Goal: Feedback & Contribution: Submit feedback/report problem

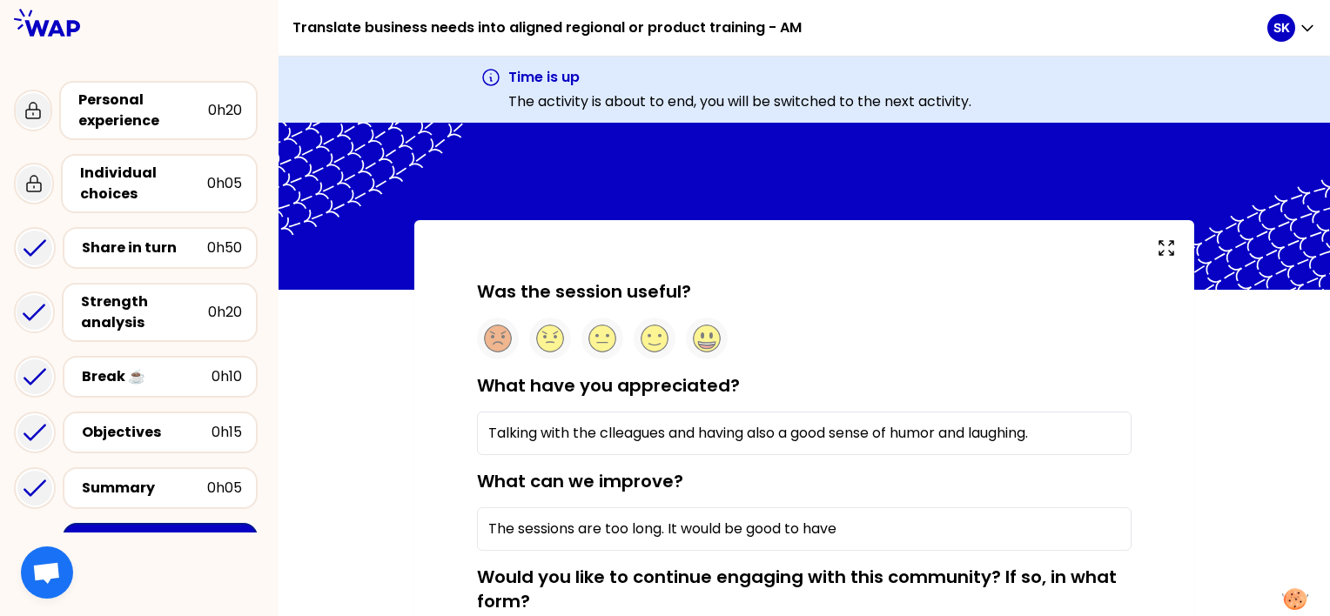
scroll to position [304, 0]
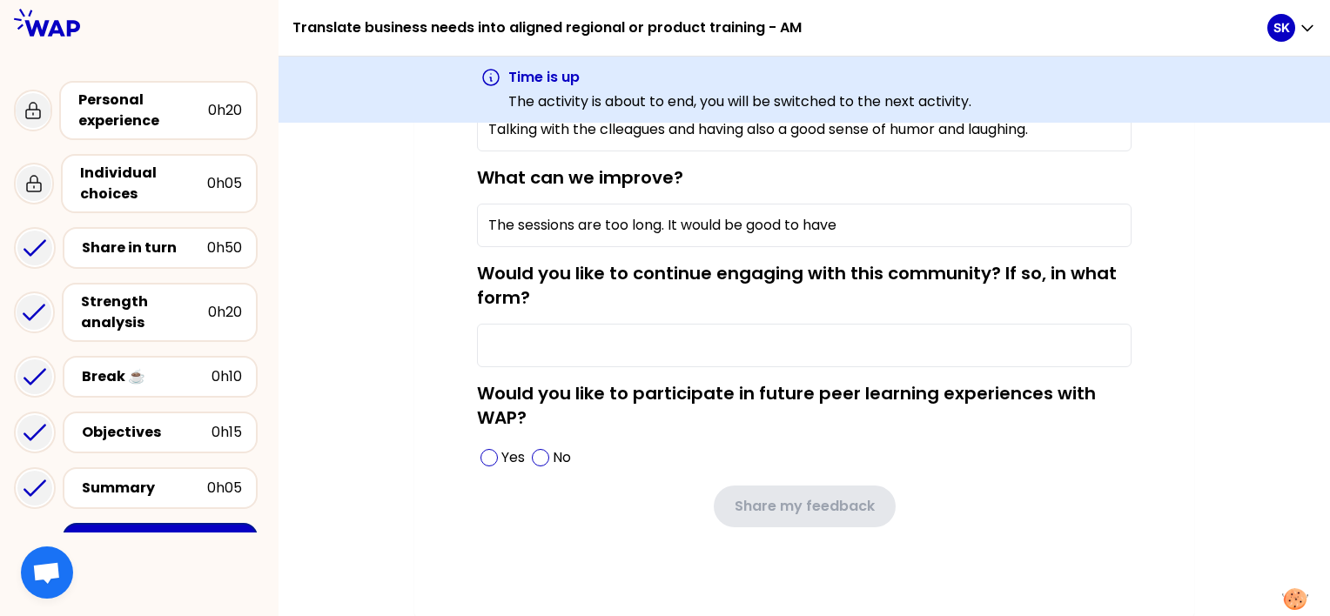
drag, startPoint x: 861, startPoint y: 229, endPoint x: 670, endPoint y: 224, distance: 190.7
click at [670, 224] on input "The sessions are too long. It would be good to have" at bounding box center [804, 226] width 655 height 44
type input "The sessions are too long."
click at [572, 349] on input "Would you like to continue engaging with this community? If so, in what form?" at bounding box center [804, 346] width 655 height 44
click at [708, 223] on input "The sessions are too long." at bounding box center [804, 226] width 655 height 44
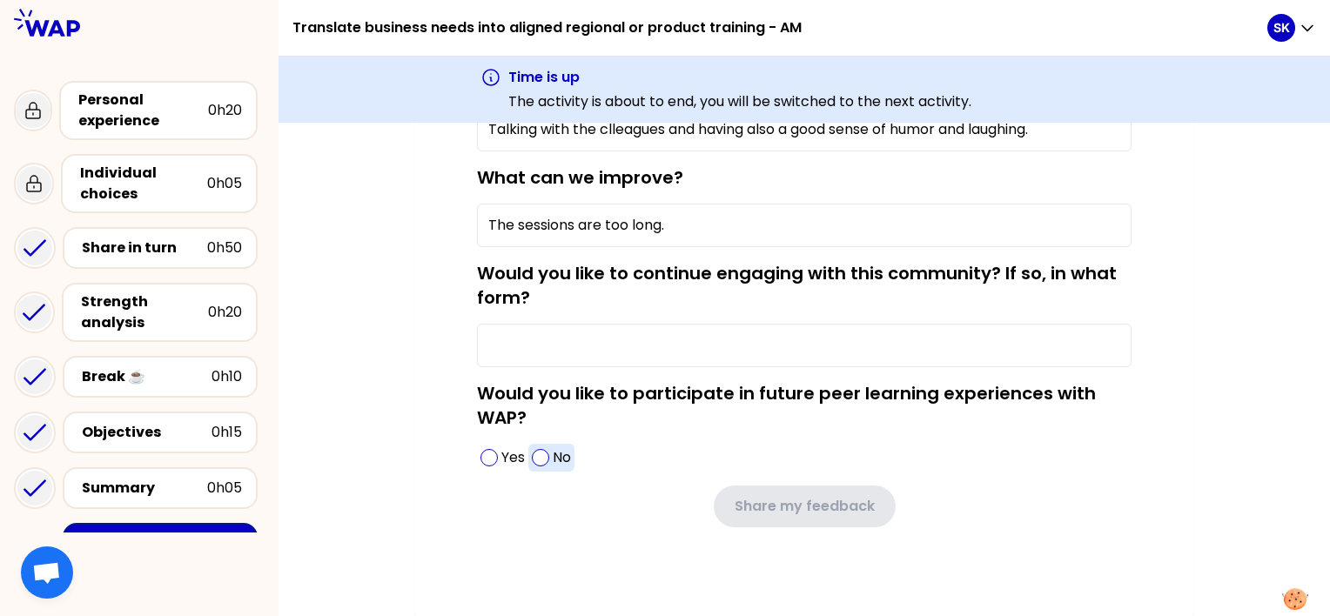
click at [542, 457] on span at bounding box center [540, 457] width 17 height 17
click at [522, 344] on input "Would you like to continue engaging with this community? If so, in what form?" at bounding box center [804, 346] width 655 height 44
type input "I"
click at [618, 361] on input "The sessions can be done within the company" at bounding box center [804, 346] width 655 height 44
click at [793, 341] on input "The sessions can be done within the company" at bounding box center [804, 346] width 655 height 44
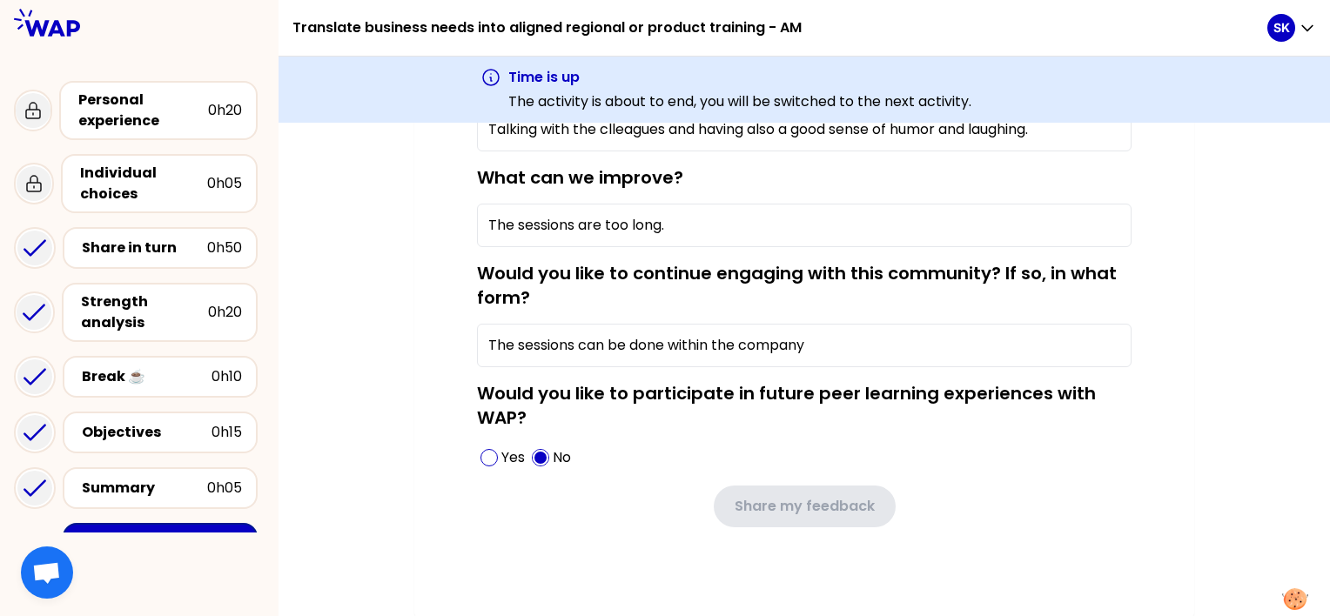
click at [850, 344] on input "The sessions can be done within the company" at bounding box center [804, 346] width 655 height 44
type input "The sessions can be done within the company and would prefer to have it dedicat…"
click at [1064, 467] on div "Yes No" at bounding box center [804, 458] width 655 height 28
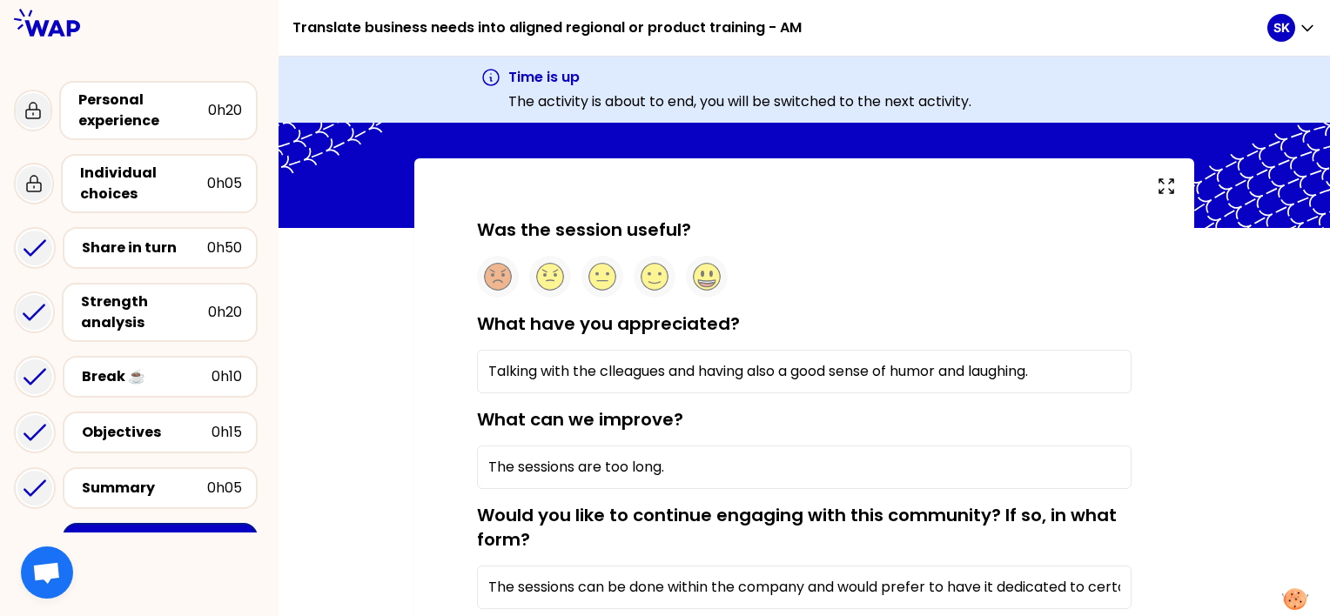
scroll to position [43, 0]
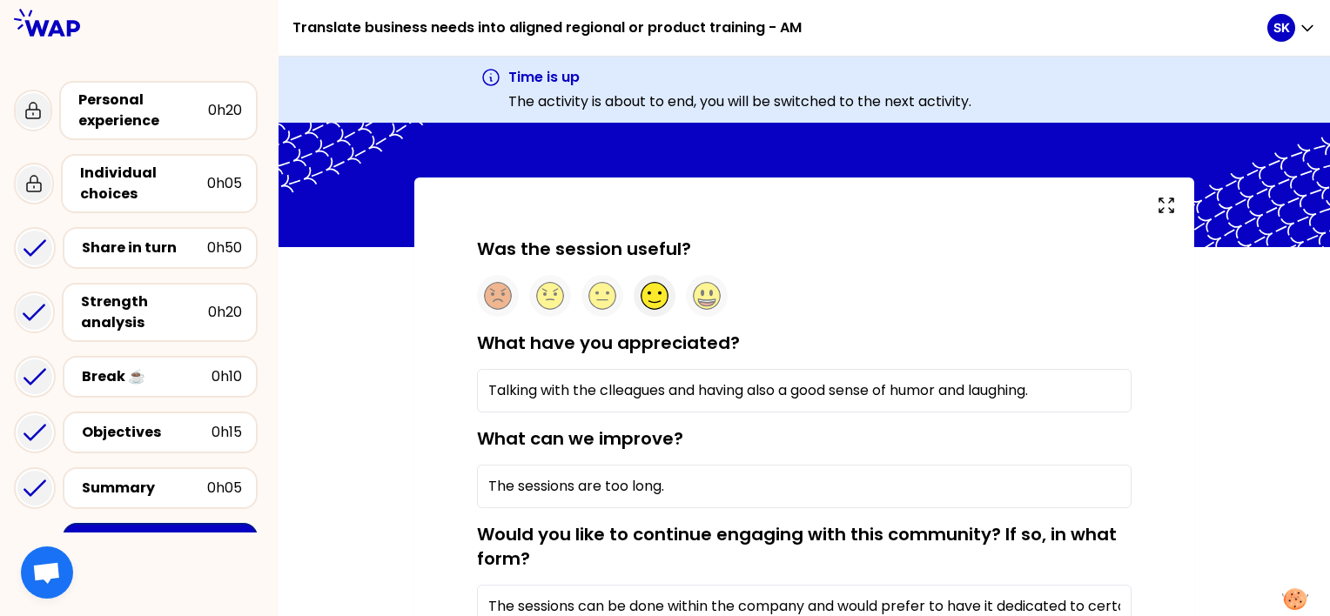
click at [650, 295] on circle at bounding box center [655, 296] width 27 height 27
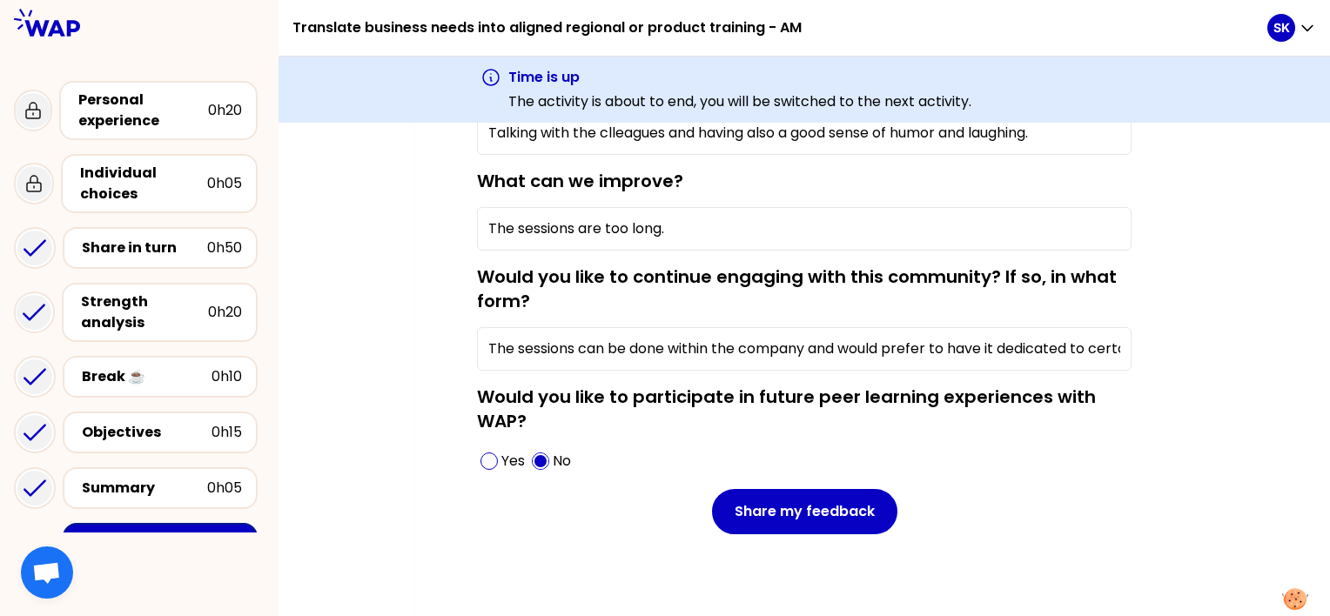
scroll to position [306, 0]
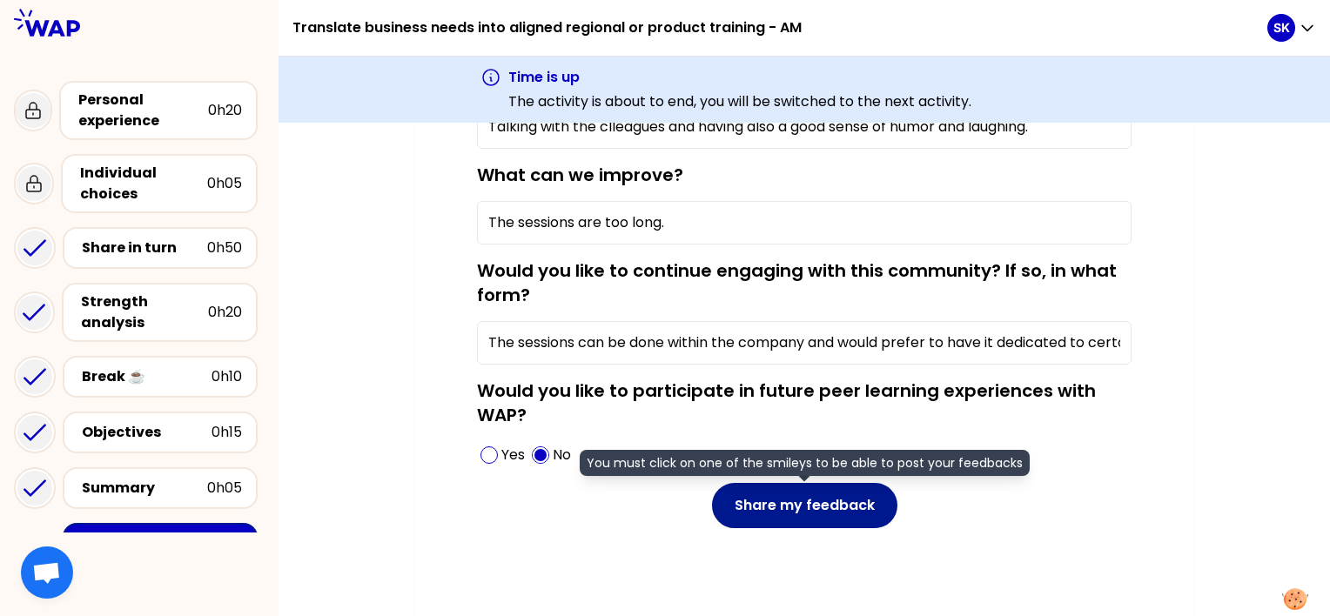
click at [799, 497] on button "Share my feedback" at bounding box center [804, 505] width 185 height 45
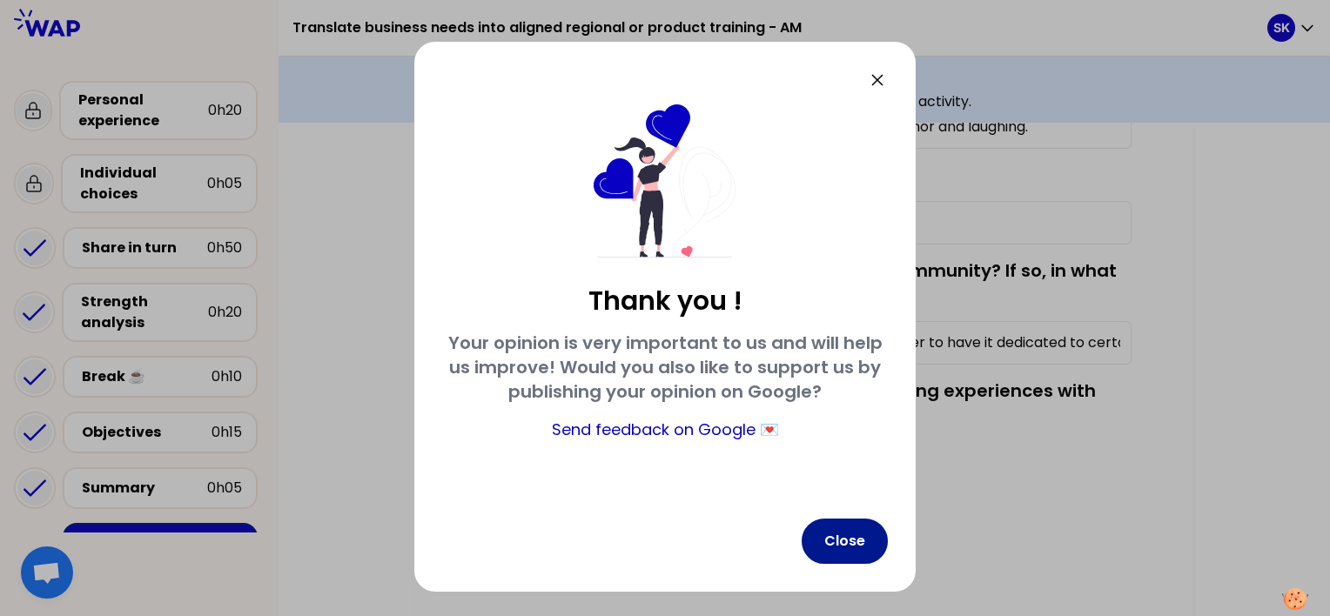
click at [825, 533] on button "Close" at bounding box center [845, 541] width 86 height 45
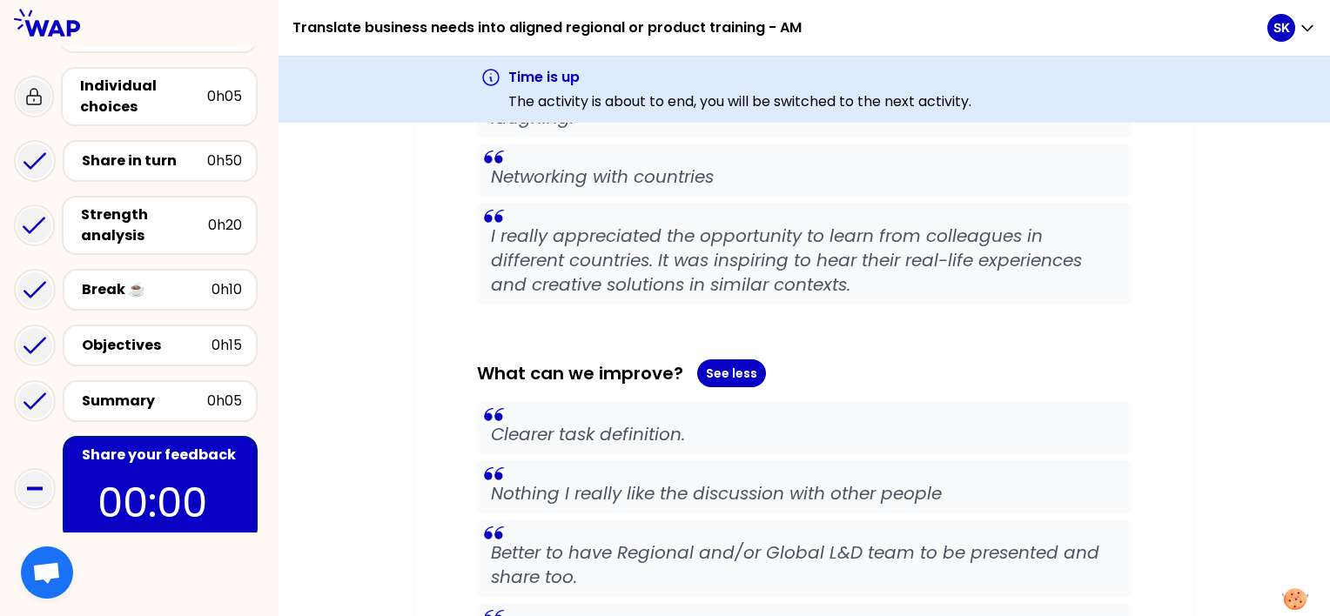
scroll to position [380, 0]
